Goal: Task Accomplishment & Management: Use online tool/utility

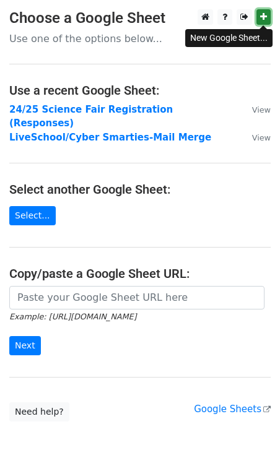
click at [264, 17] on icon at bounding box center [263, 16] width 7 height 9
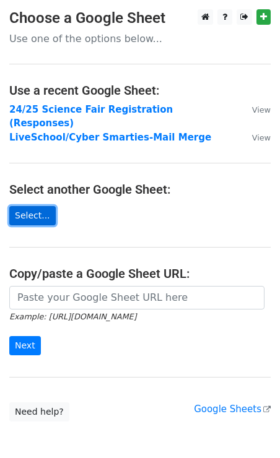
click at [36, 206] on link "Select..." at bounding box center [32, 215] width 46 height 19
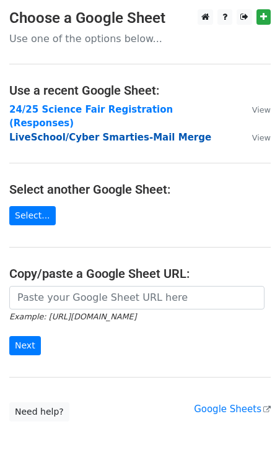
click at [130, 132] on strong "LiveSchool/Cyber Smarties-Mail Merge" at bounding box center [110, 137] width 202 height 11
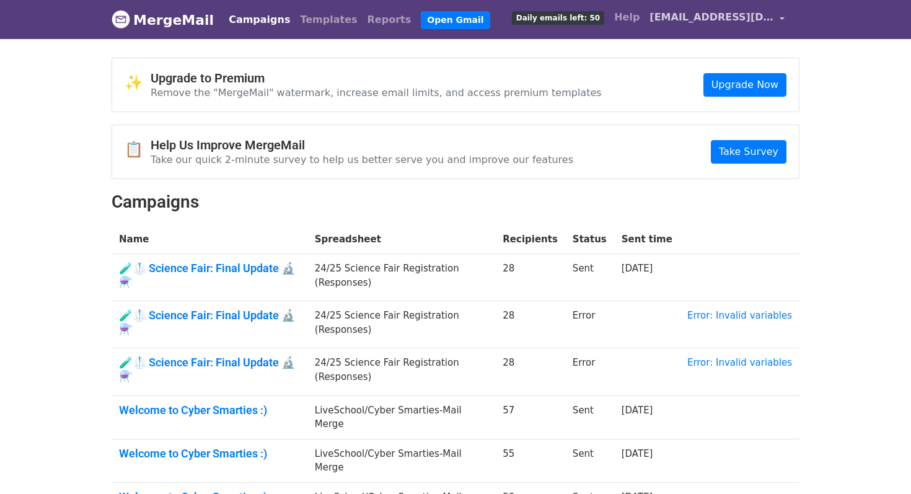
click at [768, 18] on span "[EMAIL_ADDRESS][DOMAIN_NAME]" at bounding box center [711, 17] width 124 height 15
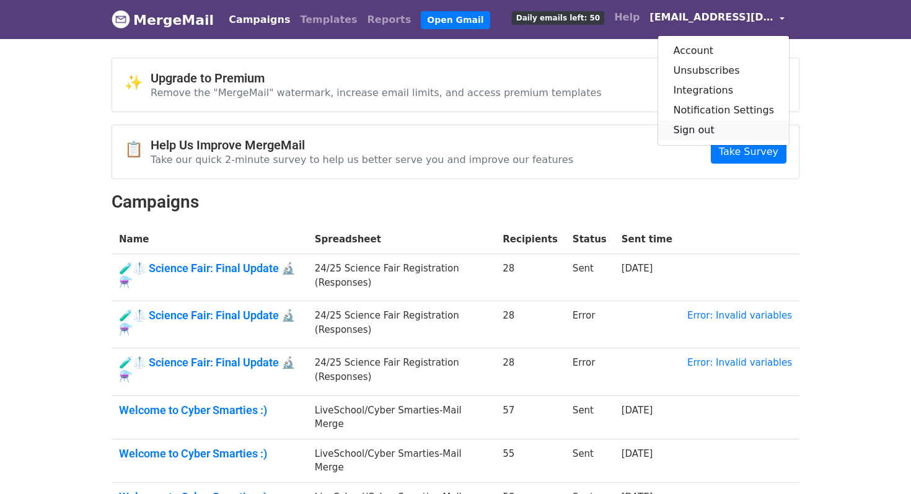
click at [717, 130] on link "Sign out" at bounding box center [723, 130] width 131 height 20
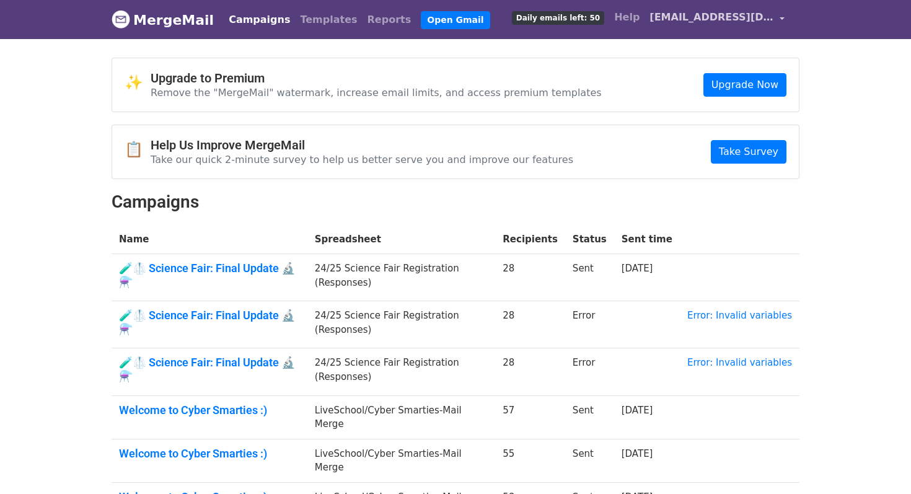
click at [756, 19] on span "[EMAIL_ADDRESS][DOMAIN_NAME]" at bounding box center [711, 17] width 124 height 15
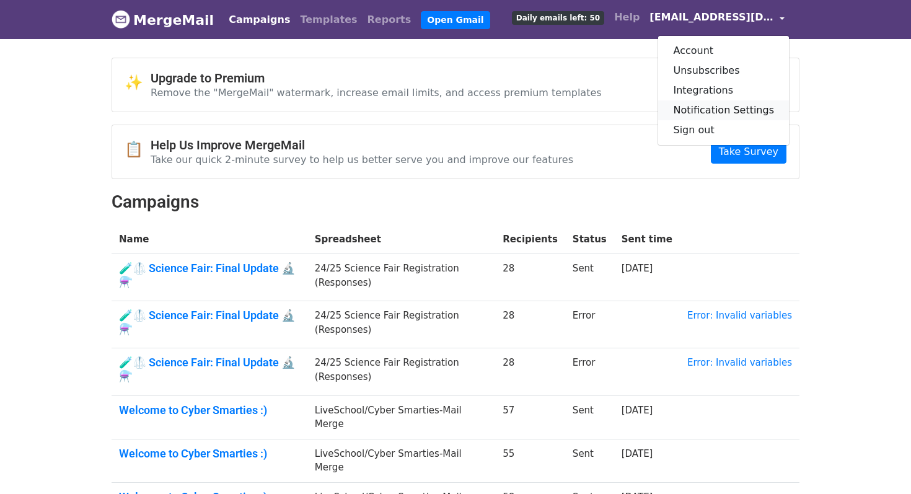
click at [719, 109] on link "Notification Settings" at bounding box center [723, 110] width 131 height 20
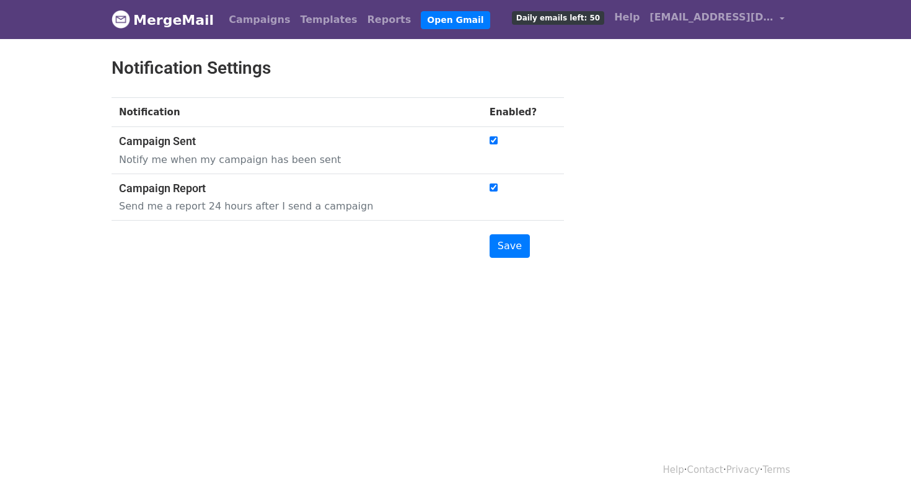
scroll to position [1, 0]
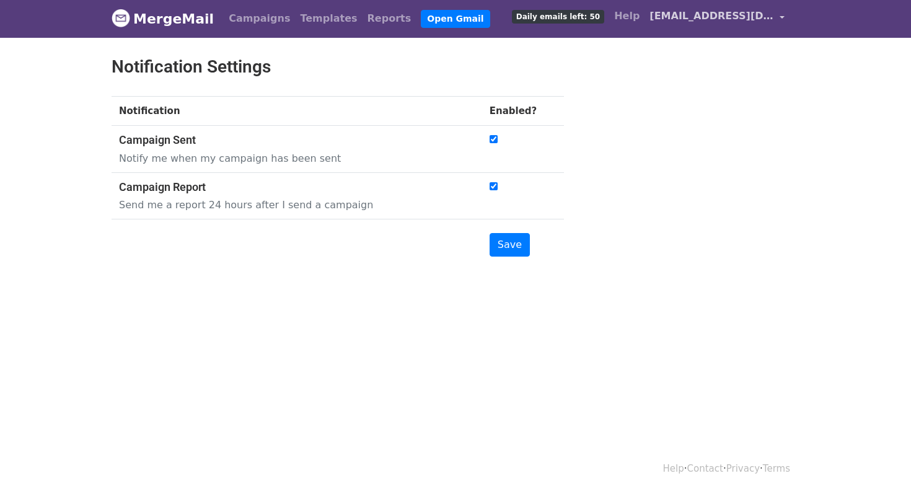
click at [750, 14] on span "[EMAIL_ADDRESS][DOMAIN_NAME]" at bounding box center [711, 16] width 124 height 15
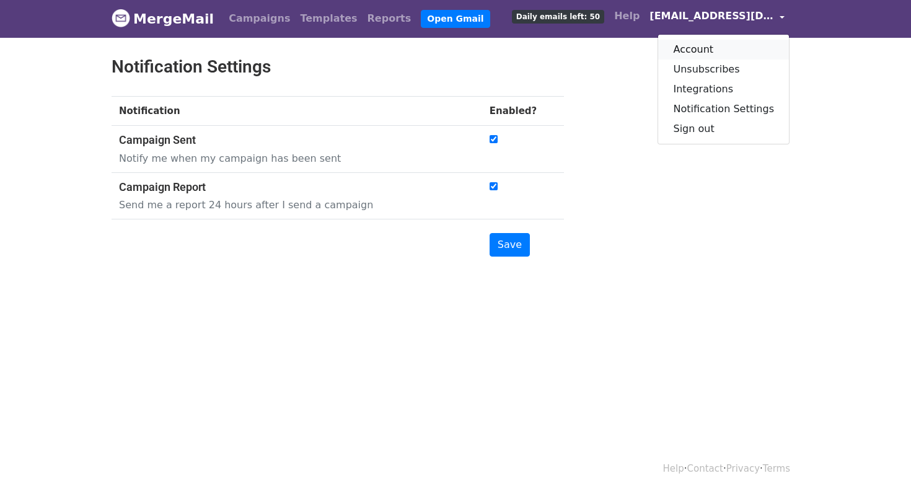
click at [720, 41] on link "Account" at bounding box center [723, 50] width 131 height 20
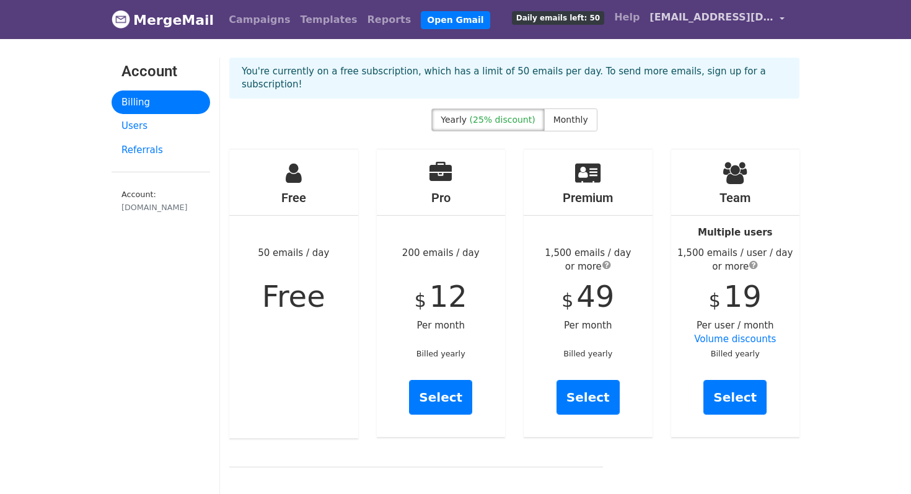
click at [702, 8] on link "salvarez@eliteacademic.com" at bounding box center [716, 19] width 145 height 29
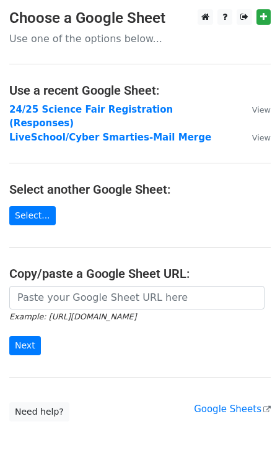
click at [171, 104] on strong "24/25 Science Fair Registration (Responses)" at bounding box center [91, 116] width 164 height 25
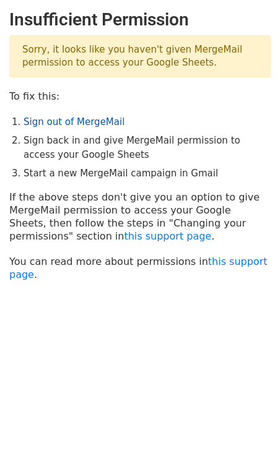
click at [95, 121] on link "Sign out of MergeMail" at bounding box center [74, 121] width 101 height 11
